Goal: Information Seeking & Learning: Learn about a topic

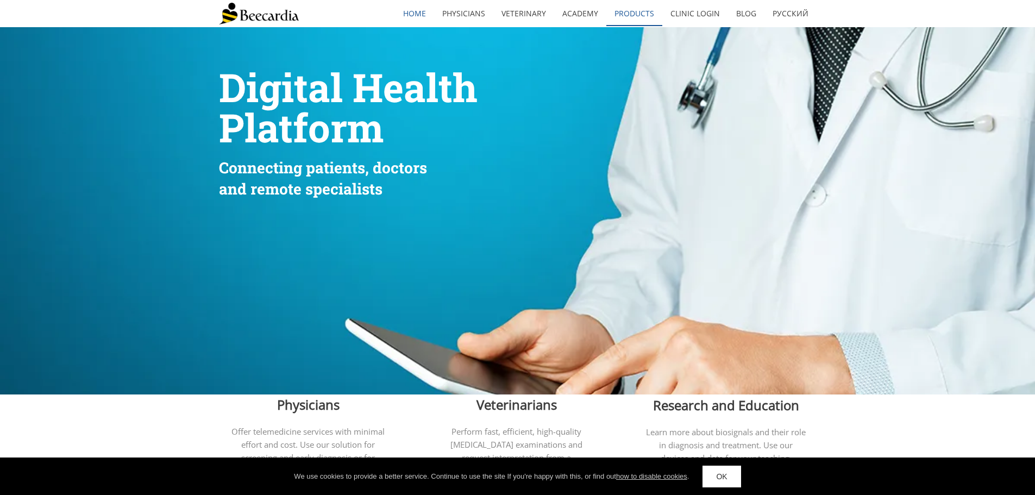
click at [613, 20] on link "Products" at bounding box center [634, 13] width 56 height 25
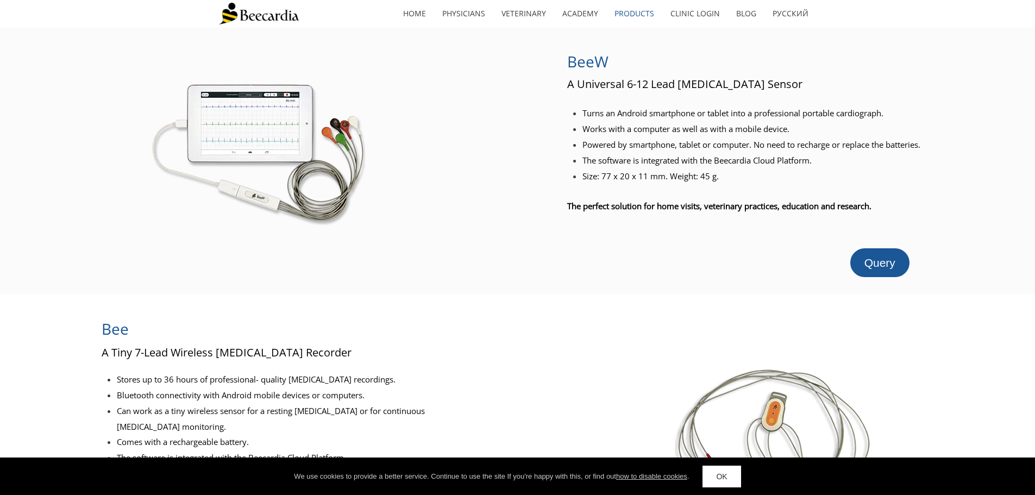
click at [597, 62] on span "BeeW" at bounding box center [587, 61] width 41 height 21
click at [248, 299] on div "Bee A Tiny 7-Lead Wireless [MEDICAL_DATA] Recorder Stores up to 36 hours of pro…" at bounding box center [517, 449] width 1035 height 309
drag, startPoint x: 15, startPoint y: 153, endPoint x: 29, endPoint y: 141, distance: 18.2
click at [15, 152] on div at bounding box center [258, 149] width 516 height 208
